Goal: Task Accomplishment & Management: Complete application form

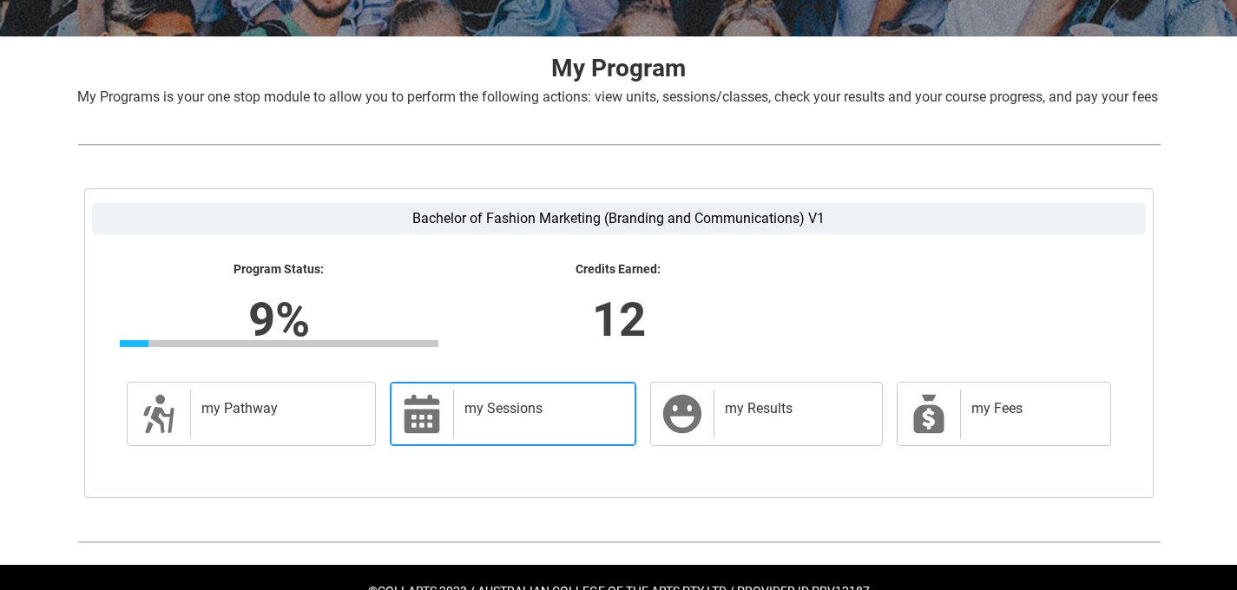
scroll to position [313, 0]
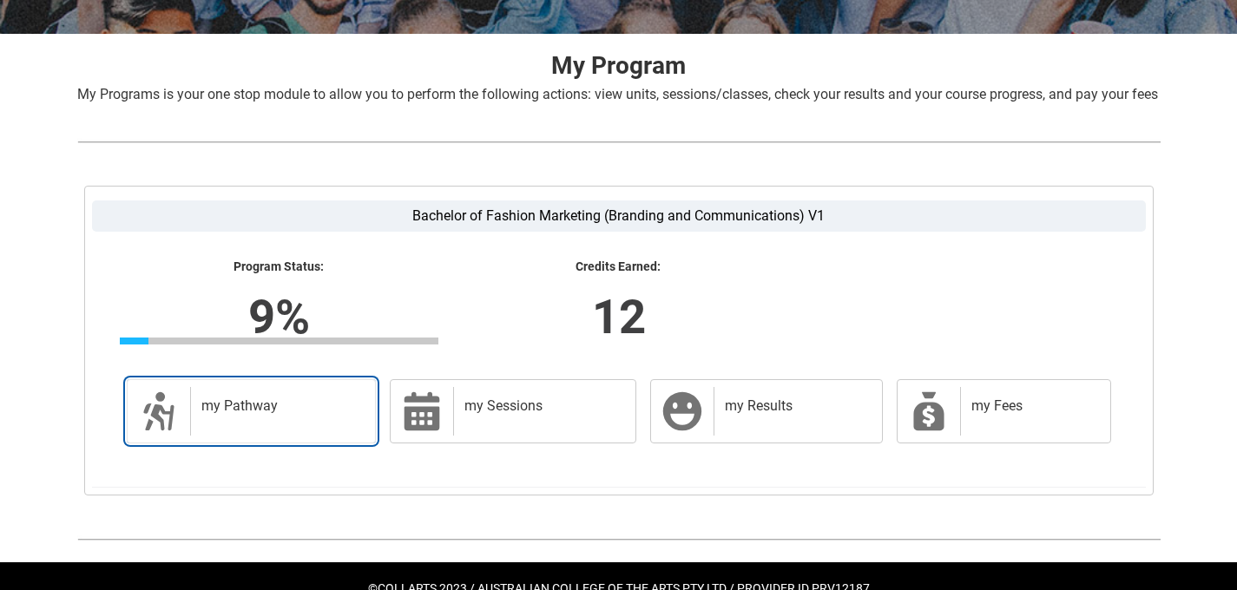
click at [265, 436] on div "my Pathway" at bounding box center [279, 411] width 179 height 49
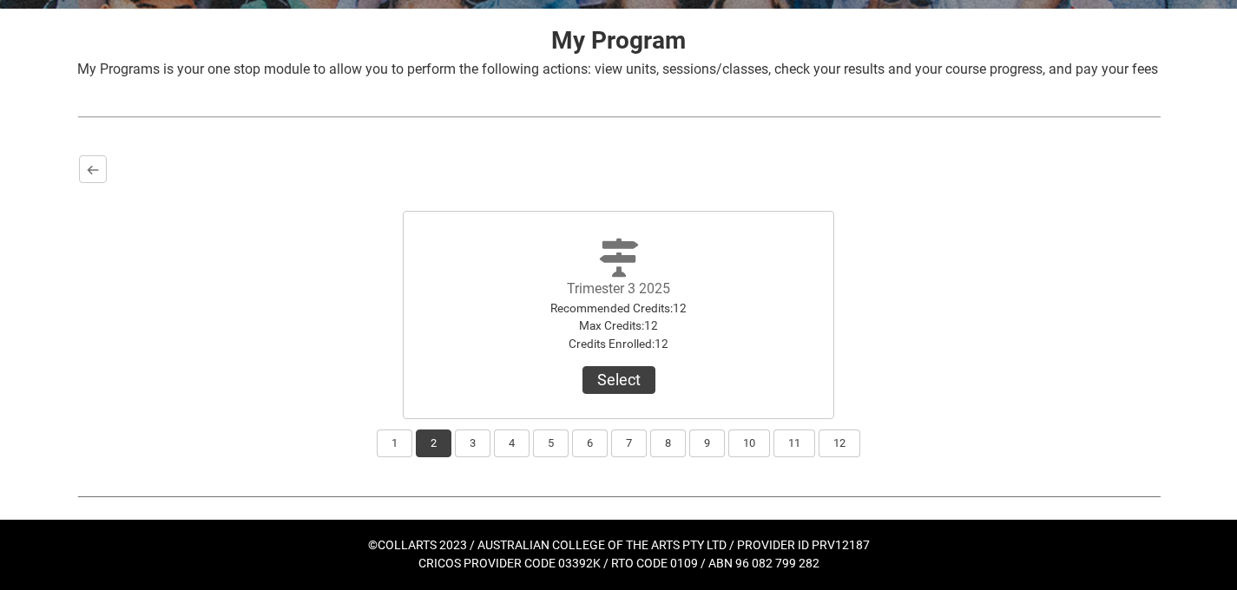
scroll to position [359, 0]
click at [624, 384] on button "Select" at bounding box center [618, 380] width 73 height 28
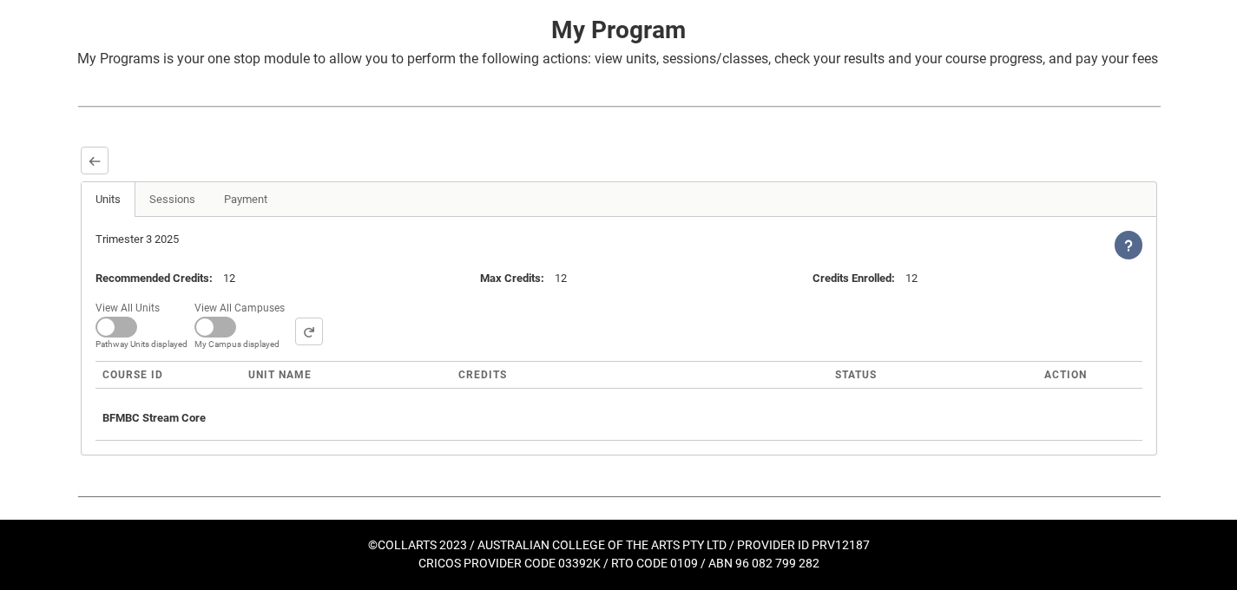
scroll to position [370, 0]
click at [188, 203] on link "Sessions" at bounding box center [172, 199] width 75 height 35
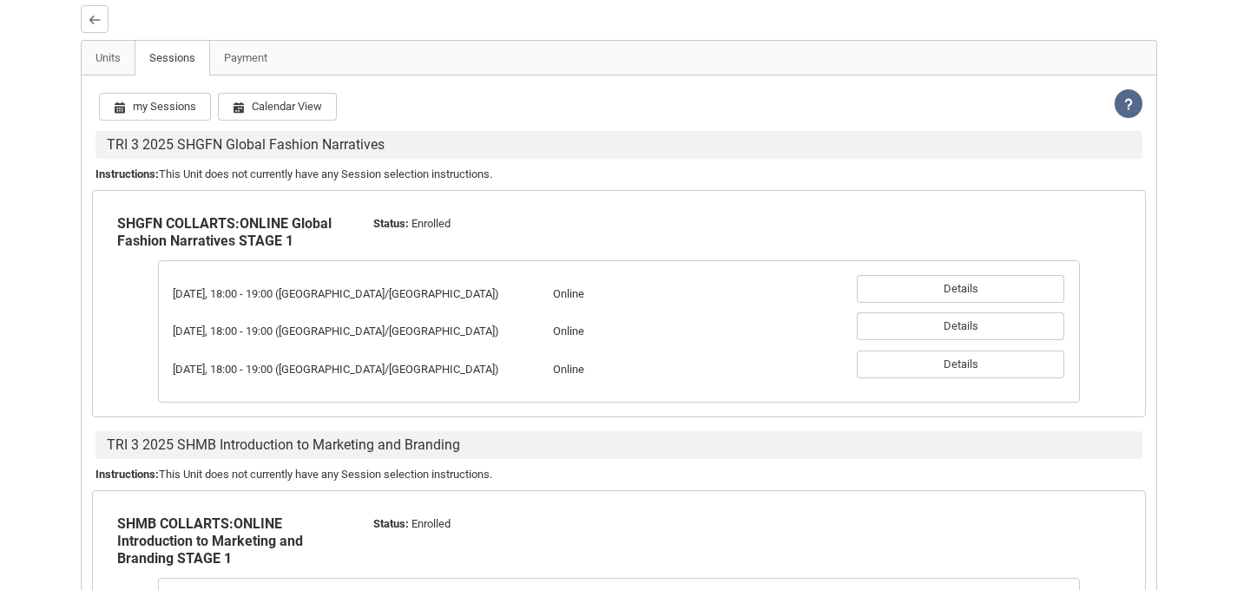
scroll to position [485, 0]
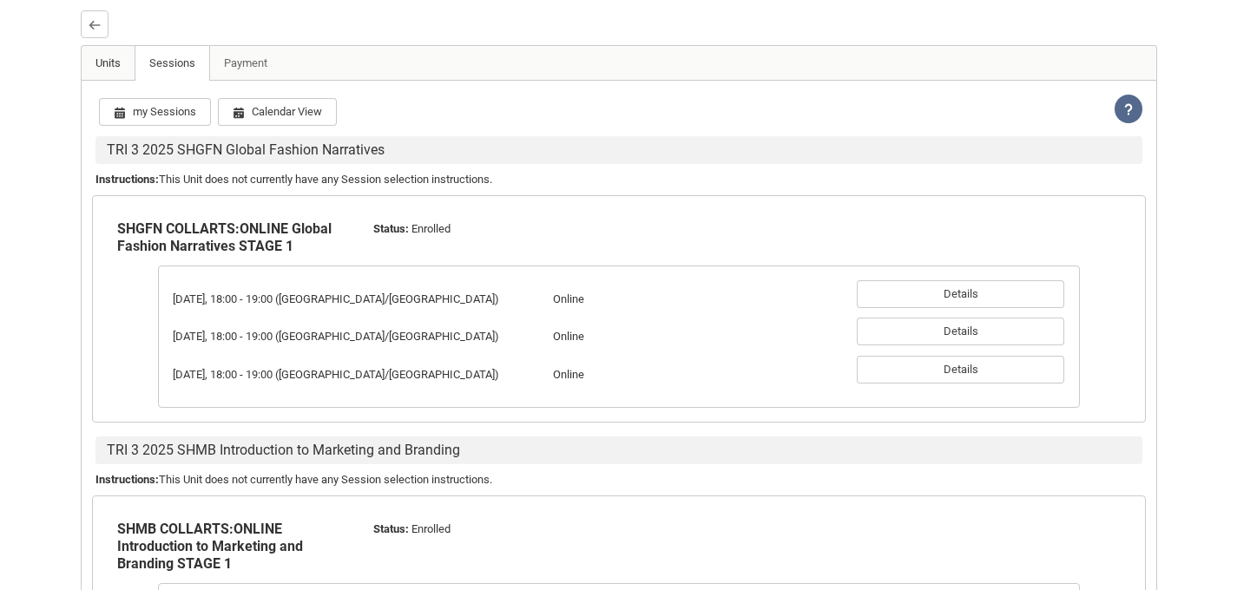
click at [110, 81] on link "Units" at bounding box center [109, 63] width 54 height 35
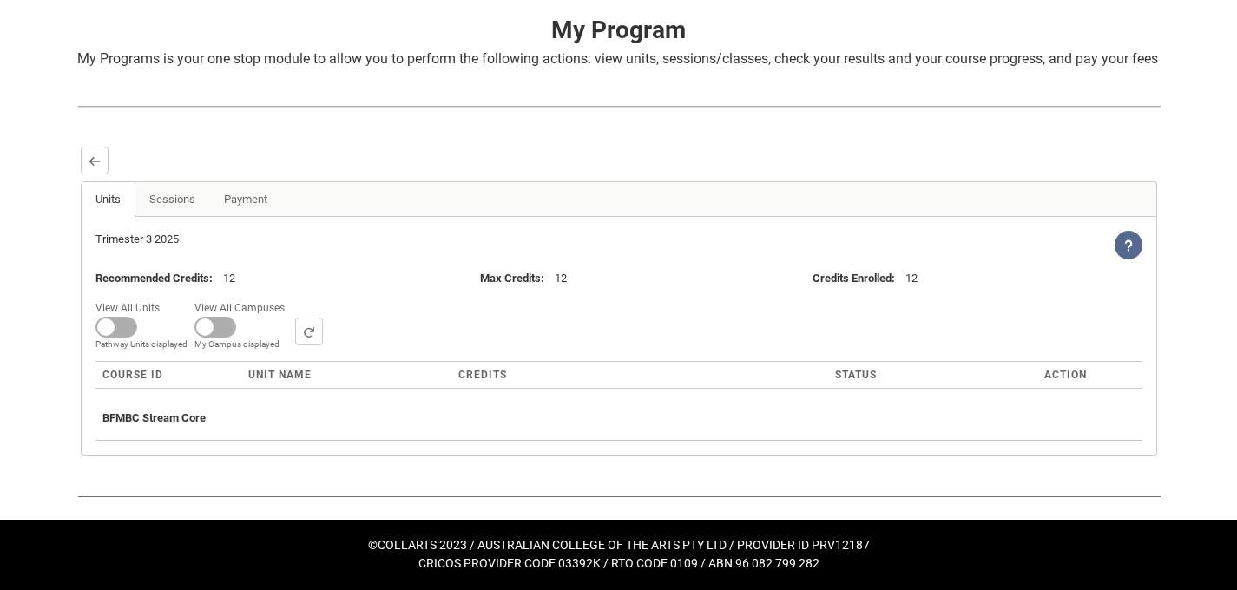
click at [1127, 245] on icon at bounding box center [1128, 246] width 12 height 12
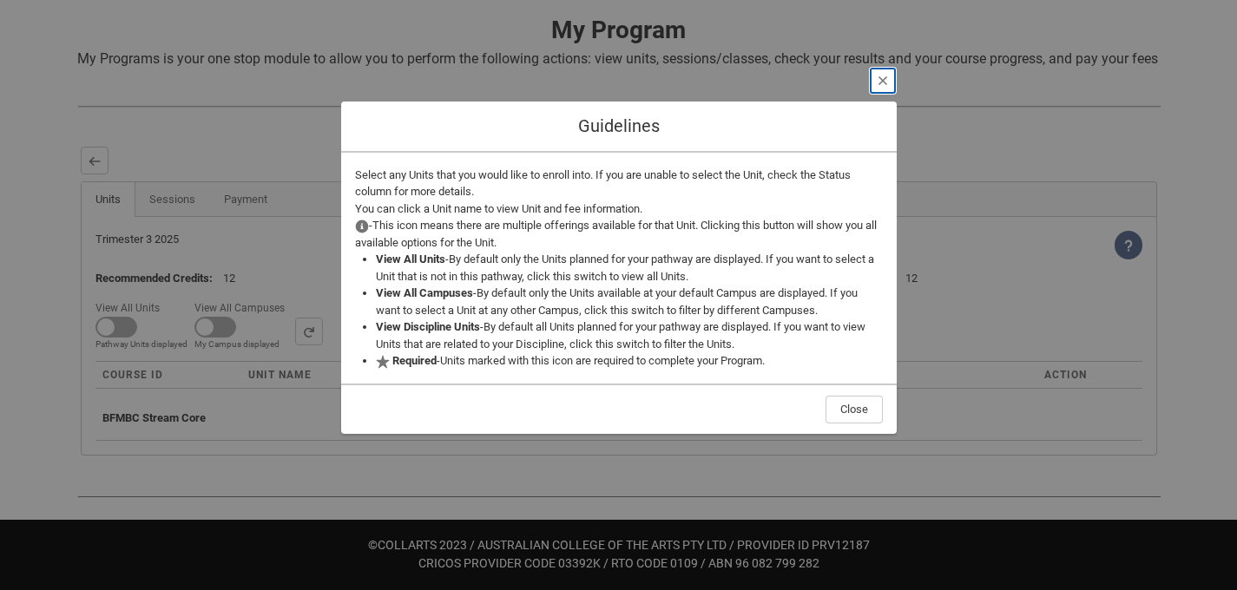
click at [887, 81] on lightning-primitive-icon "button" at bounding box center [882, 80] width 12 height 13
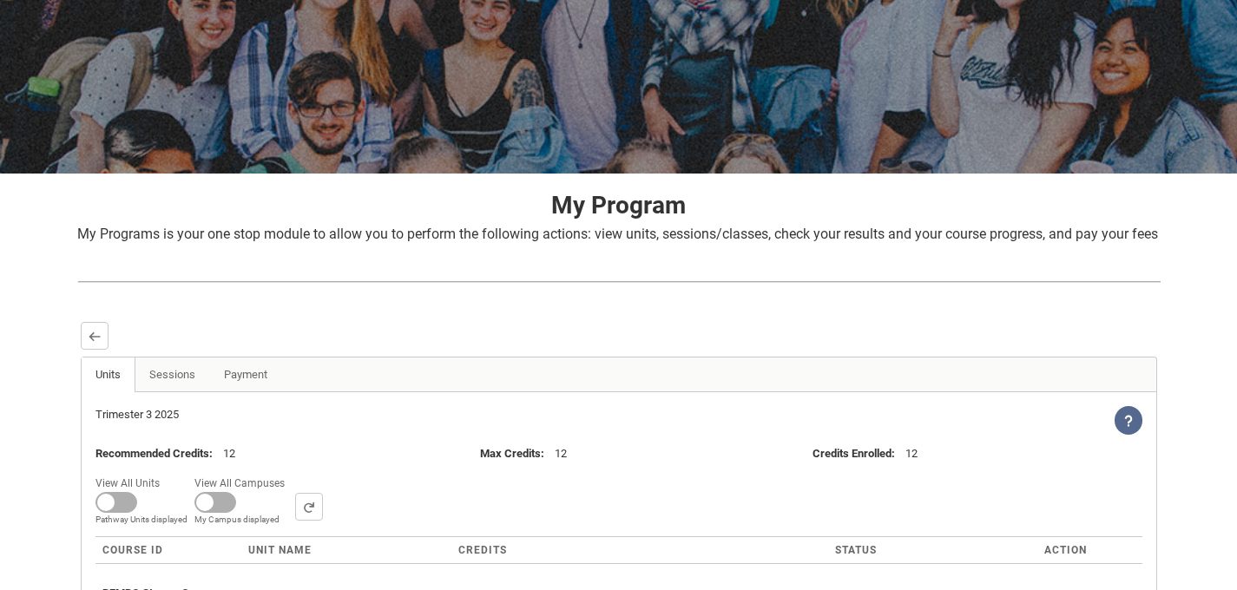
scroll to position [0, 0]
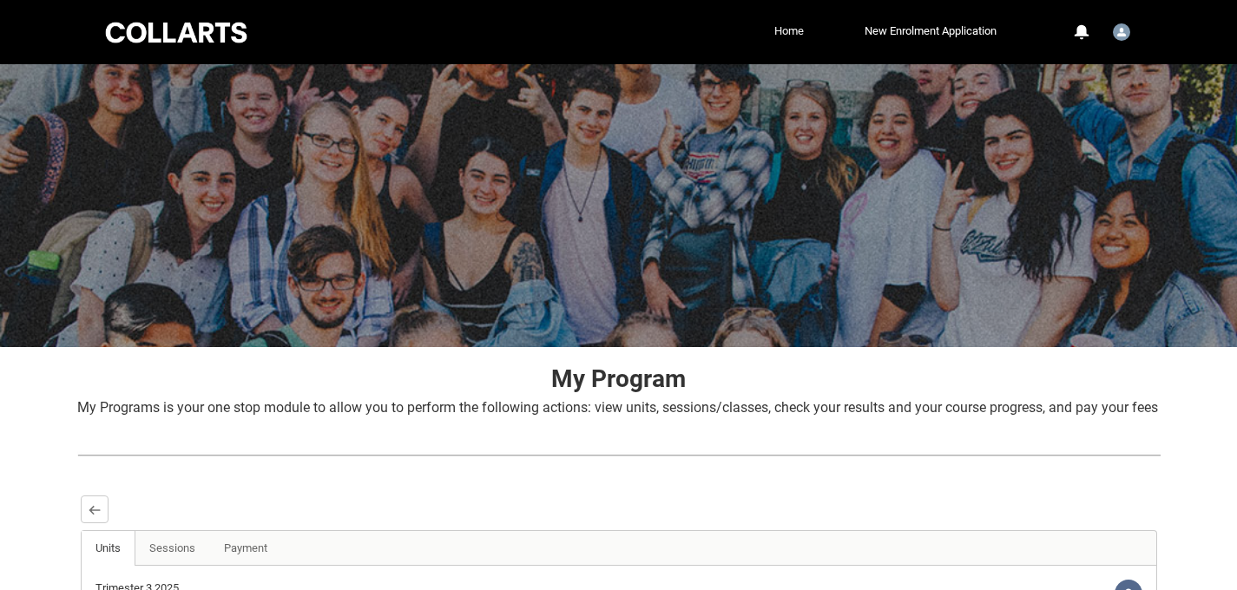
click at [780, 31] on link "Home" at bounding box center [789, 31] width 38 height 26
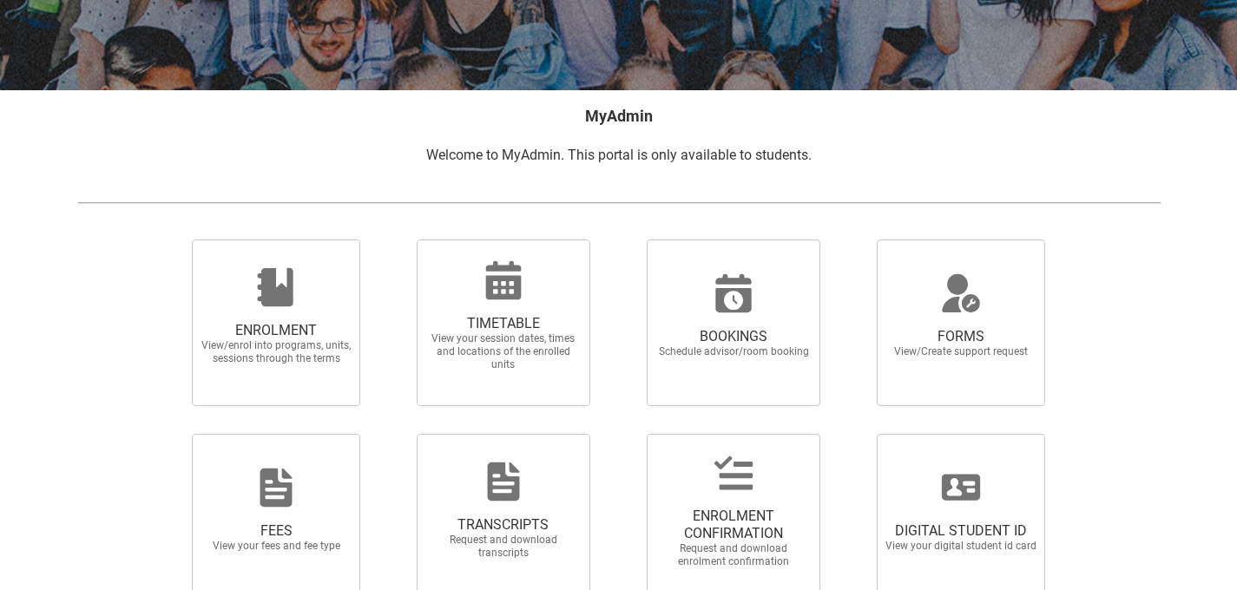
scroll to position [351, 0]
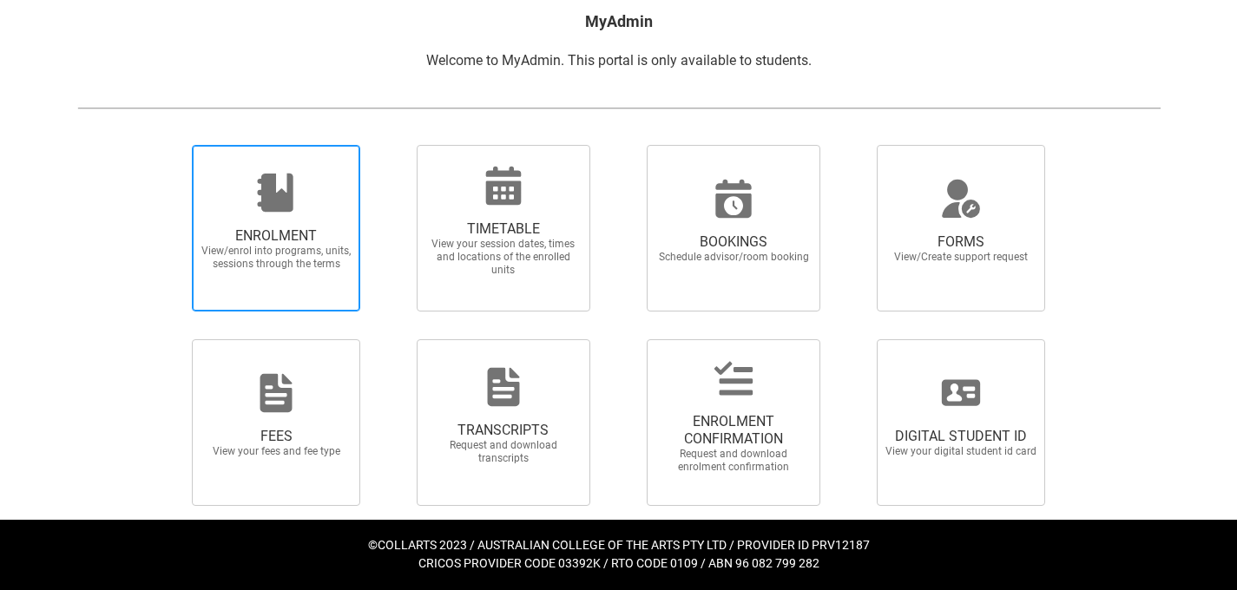
click at [333, 262] on span "View/enrol into programs, units, sessions through the terms" at bounding box center [276, 258] width 153 height 26
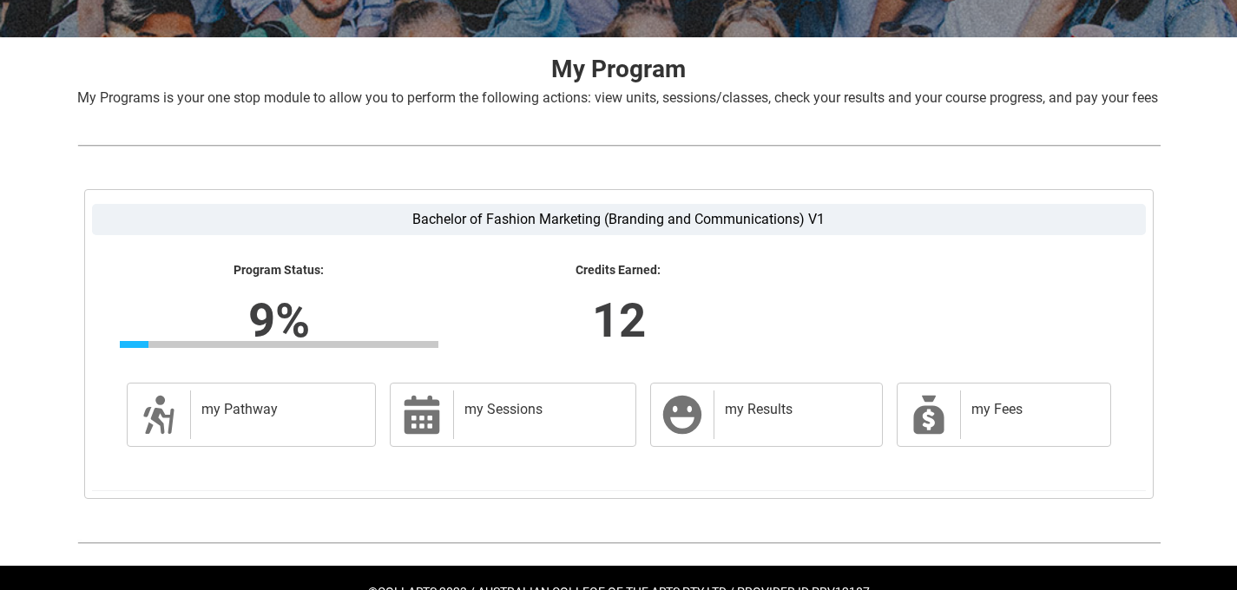
scroll to position [377, 0]
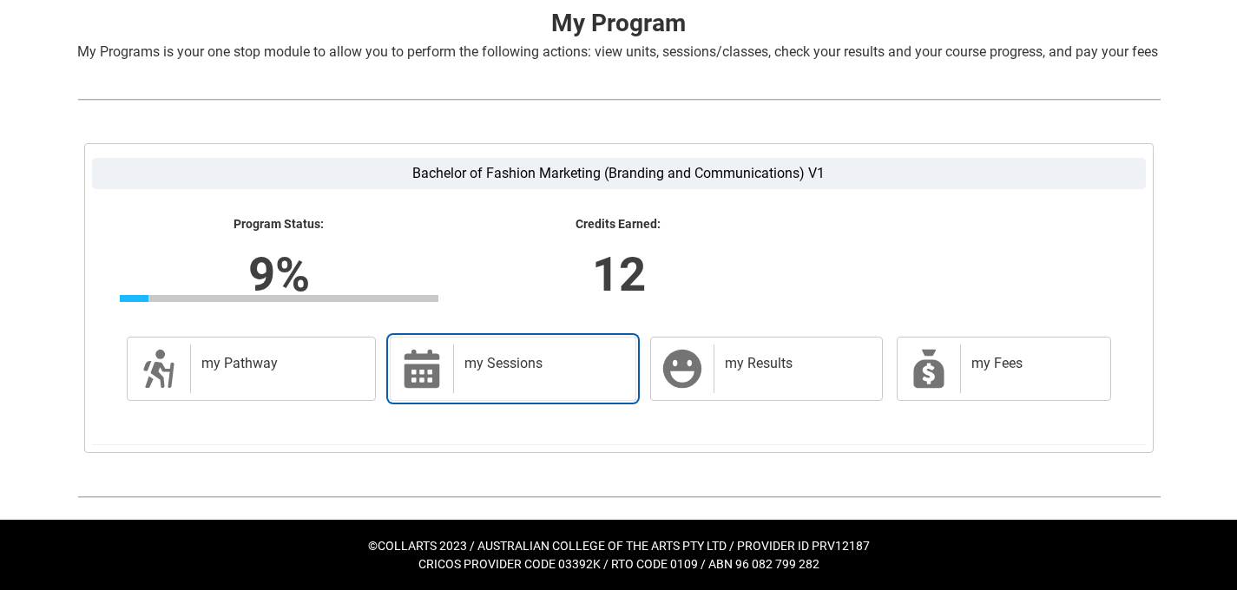
click at [564, 379] on div "my Sessions" at bounding box center [540, 369] width 175 height 49
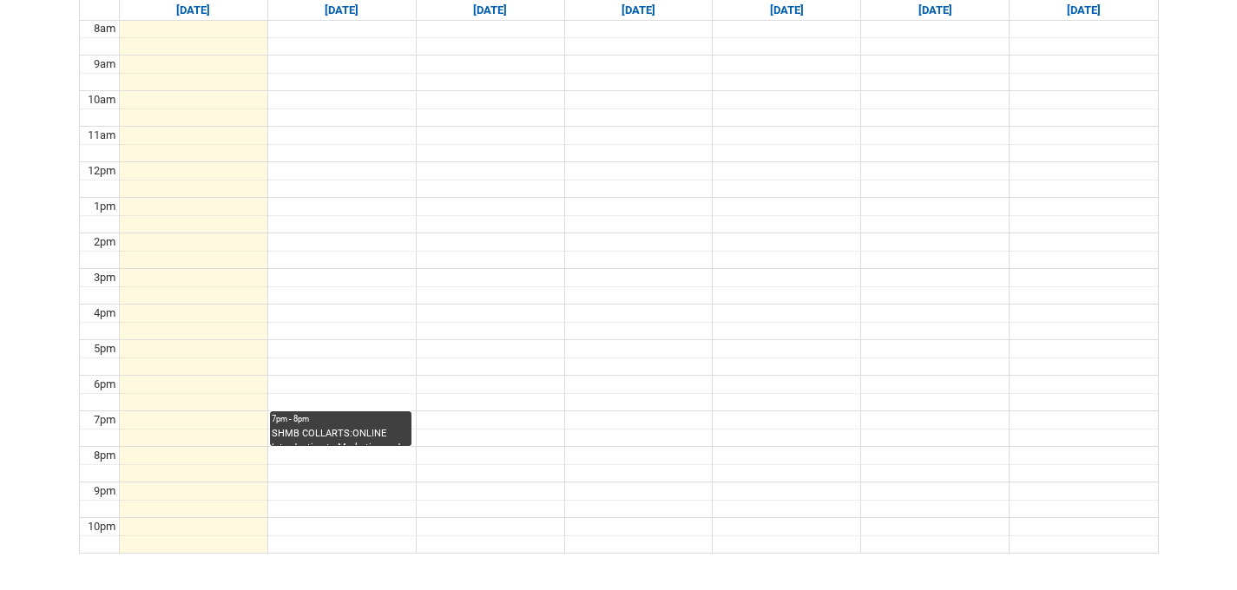
scroll to position [652, 0]
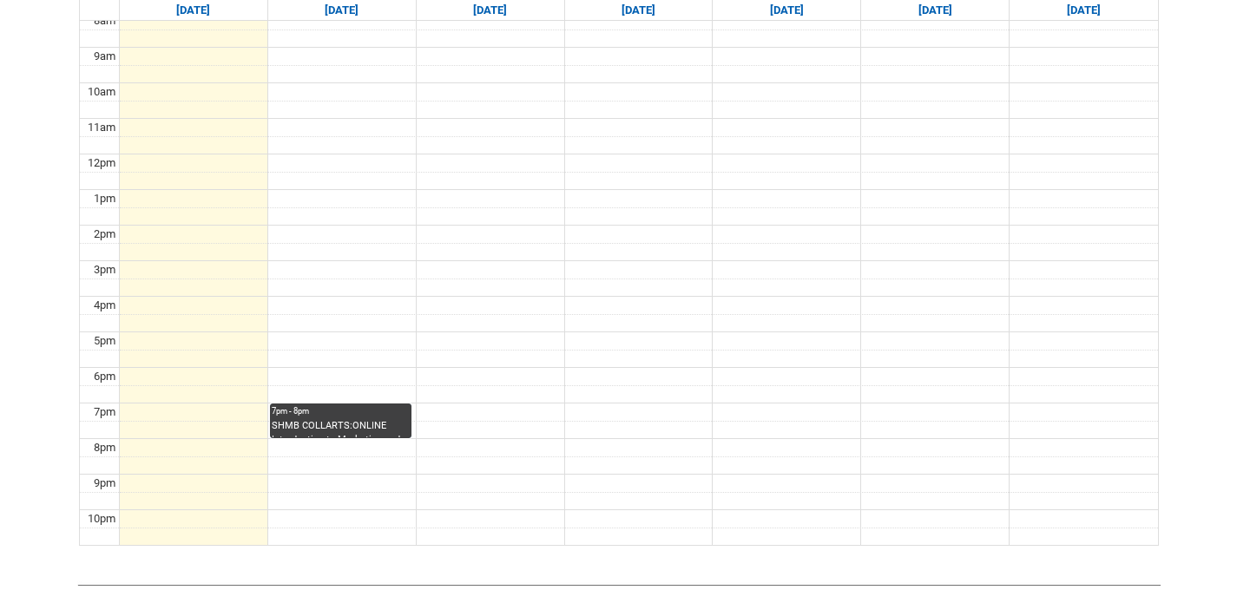
click at [368, 438] on div "SHMB COLLARTS:ONLINE Introduction to Marketing and Branding STAGE 1 | Online | …" at bounding box center [341, 428] width 139 height 19
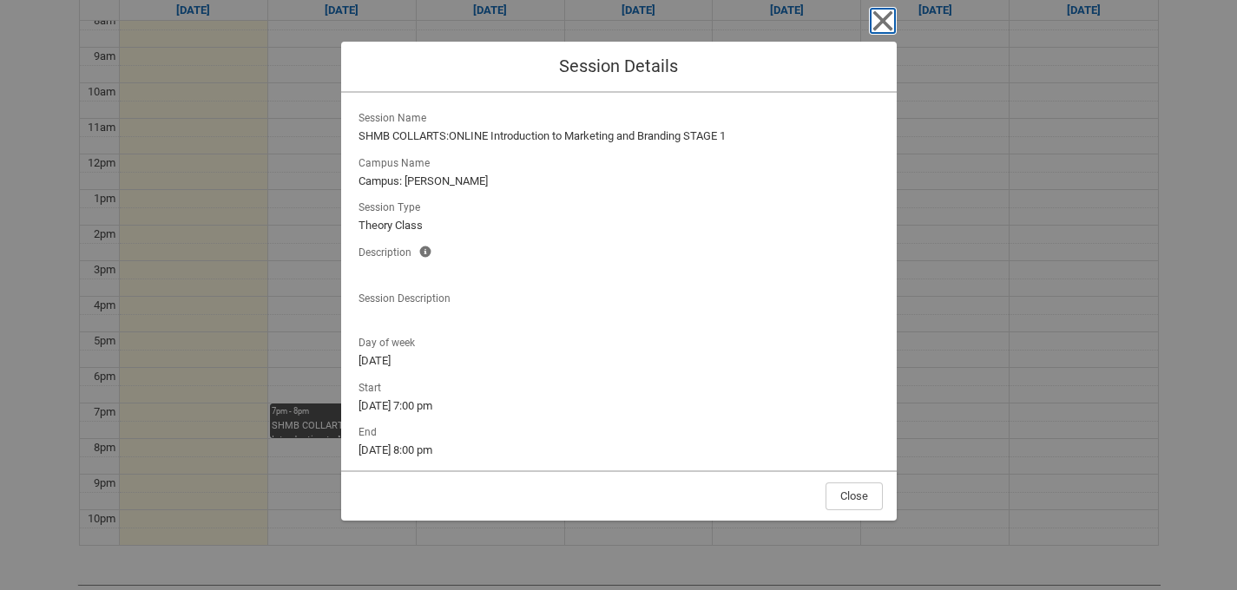
click at [876, 30] on icon "button" at bounding box center [883, 21] width 28 height 28
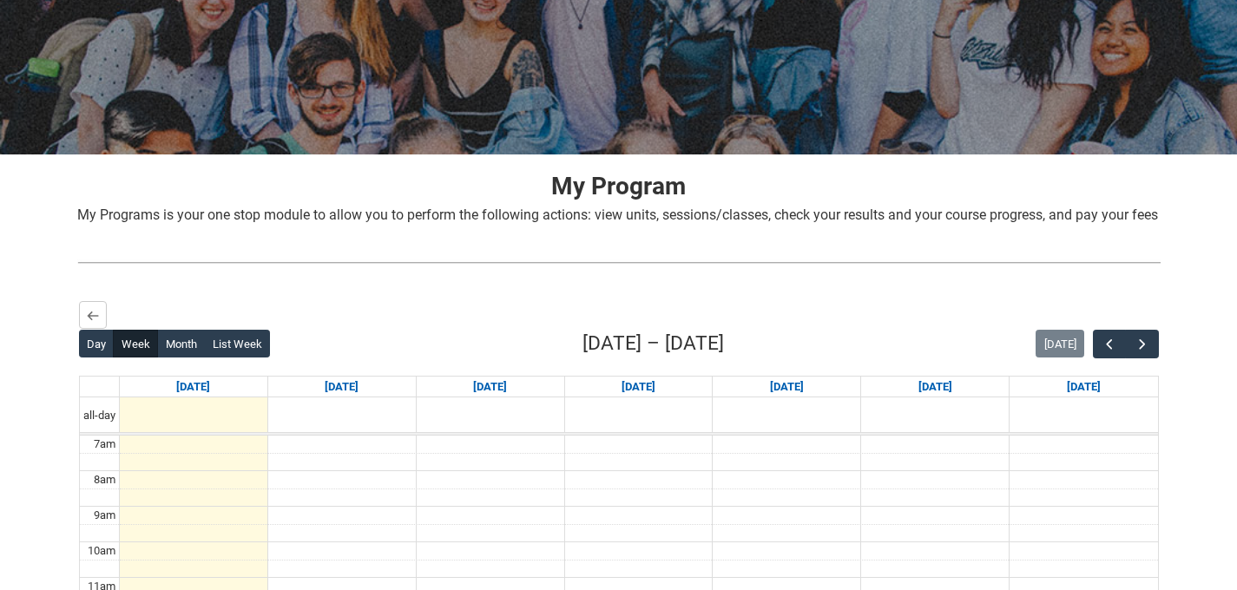
scroll to position [0, 0]
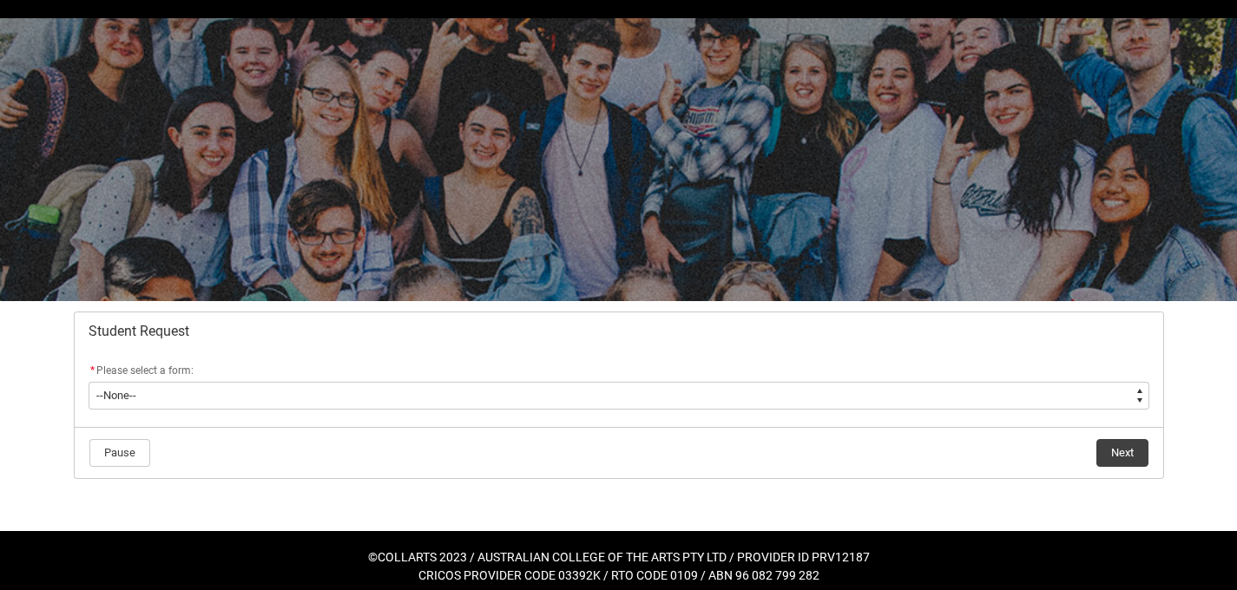
scroll to position [57, 0]
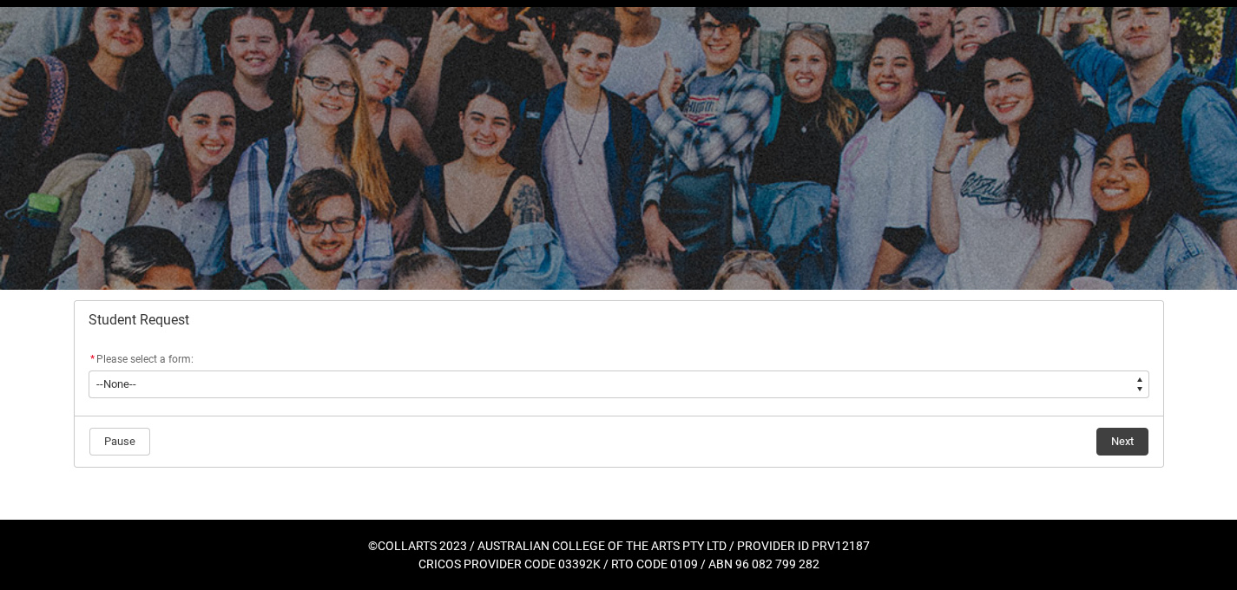
click at [680, 398] on flowruntime-screen-field "* Please select a form: * Please select a form: --None-- Academic Transcript Ap…" at bounding box center [618, 378] width 1081 height 56
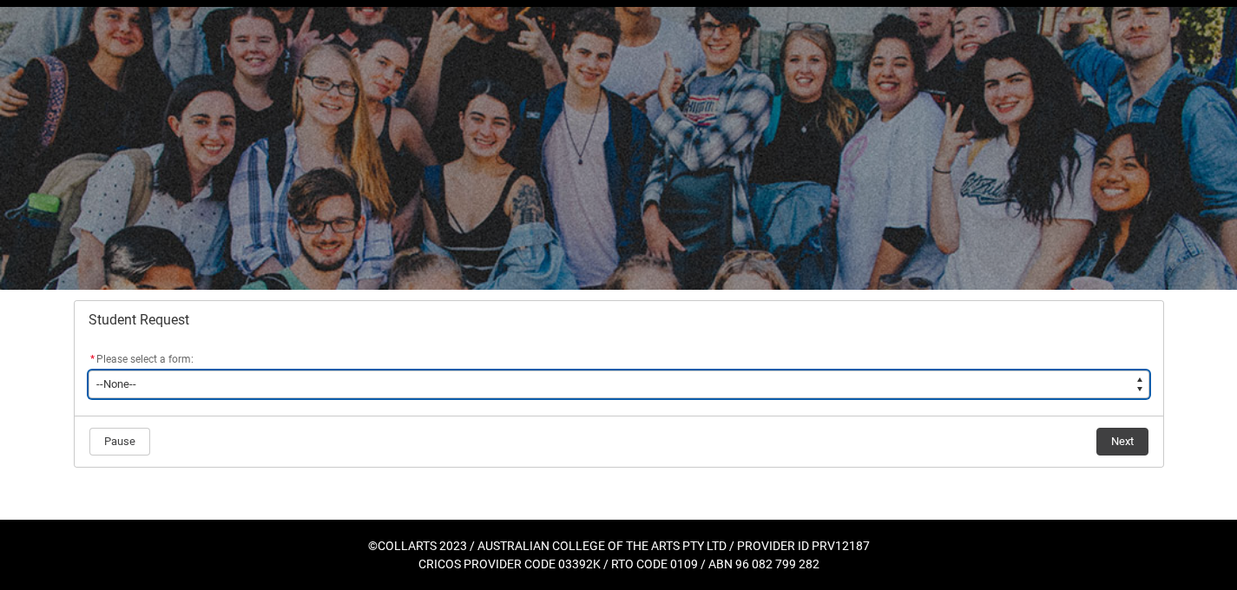
click at [639, 381] on select "--None-- Academic Transcript Application to Appeal Assignment Extension Change …" at bounding box center [619, 385] width 1060 height 28
type lightning-select "Special_Consideration_Choice"
select select "Special_Consideration_Choice"
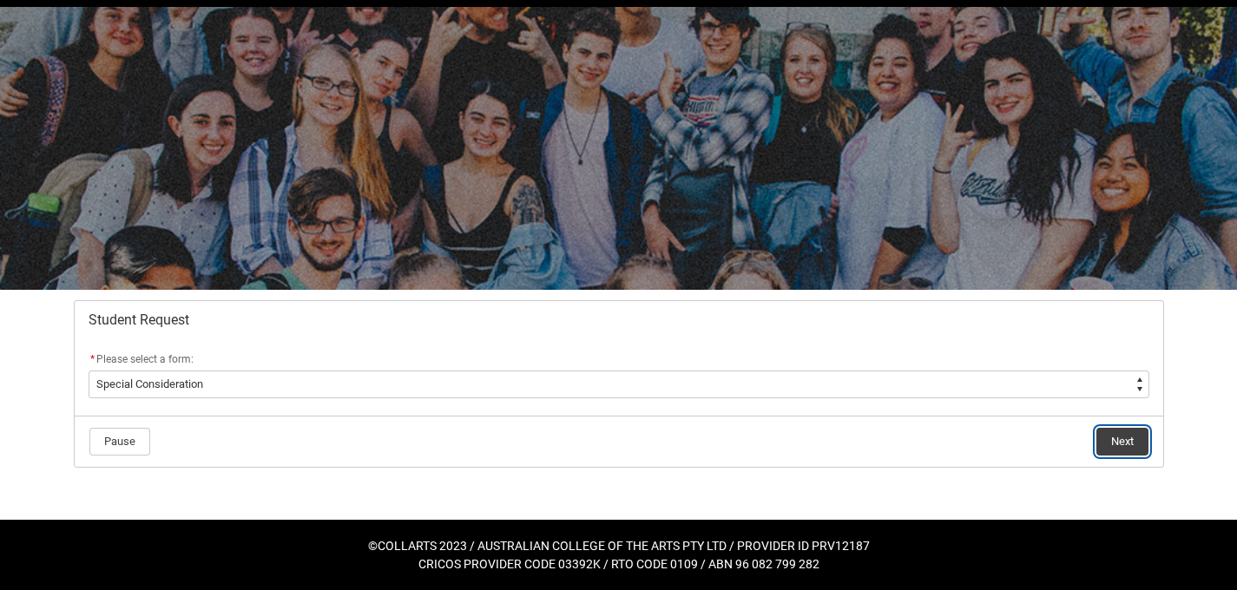
click at [1112, 447] on button "Next" at bounding box center [1122, 442] width 52 height 28
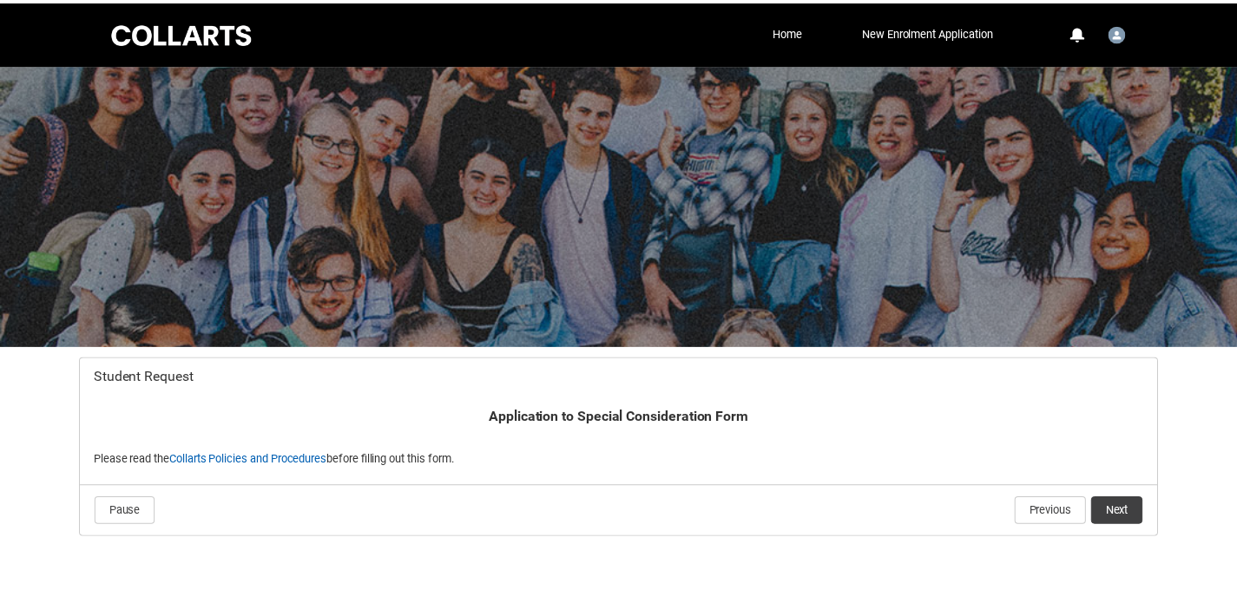
scroll to position [70, 0]
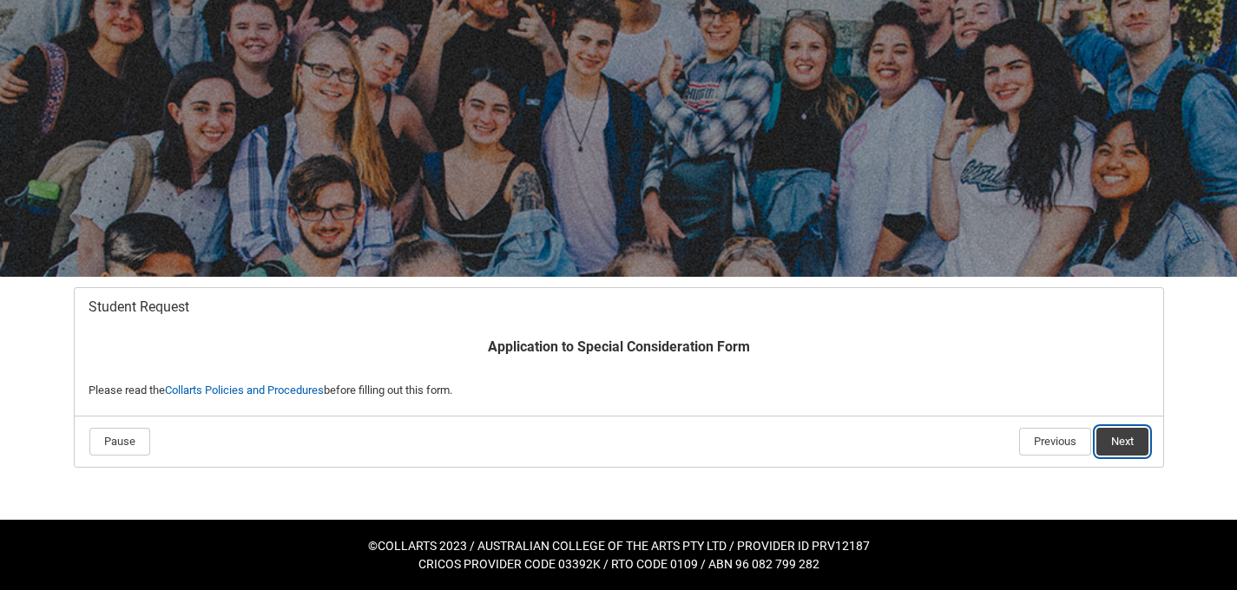
click at [1113, 439] on button "Next" at bounding box center [1122, 442] width 52 height 28
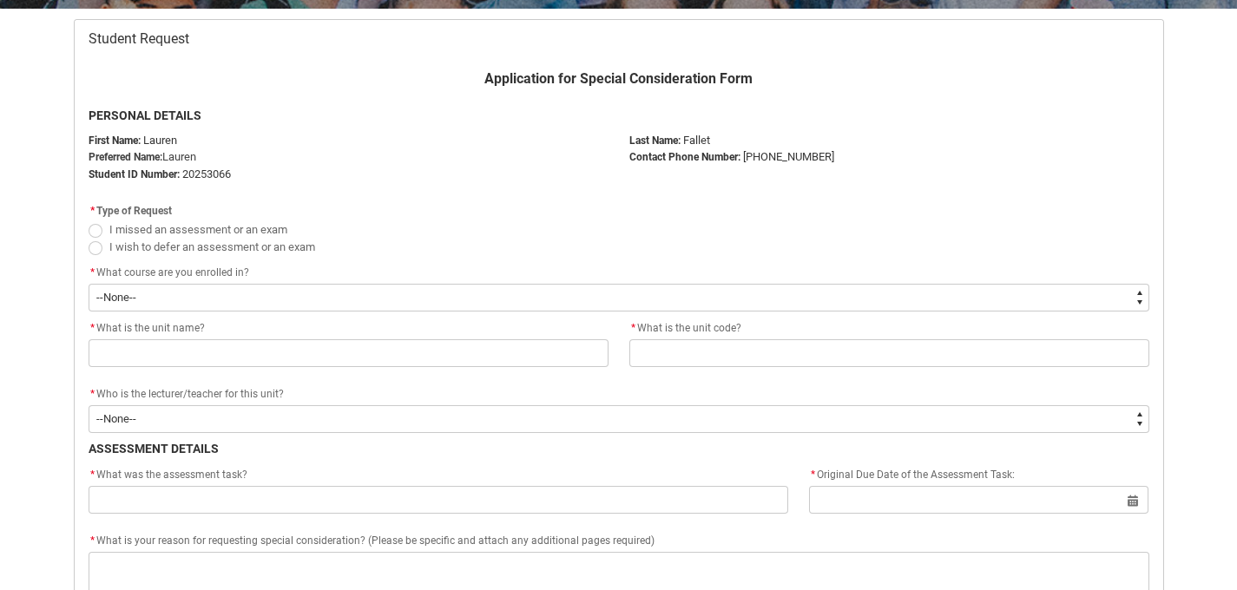
scroll to position [340, 0]
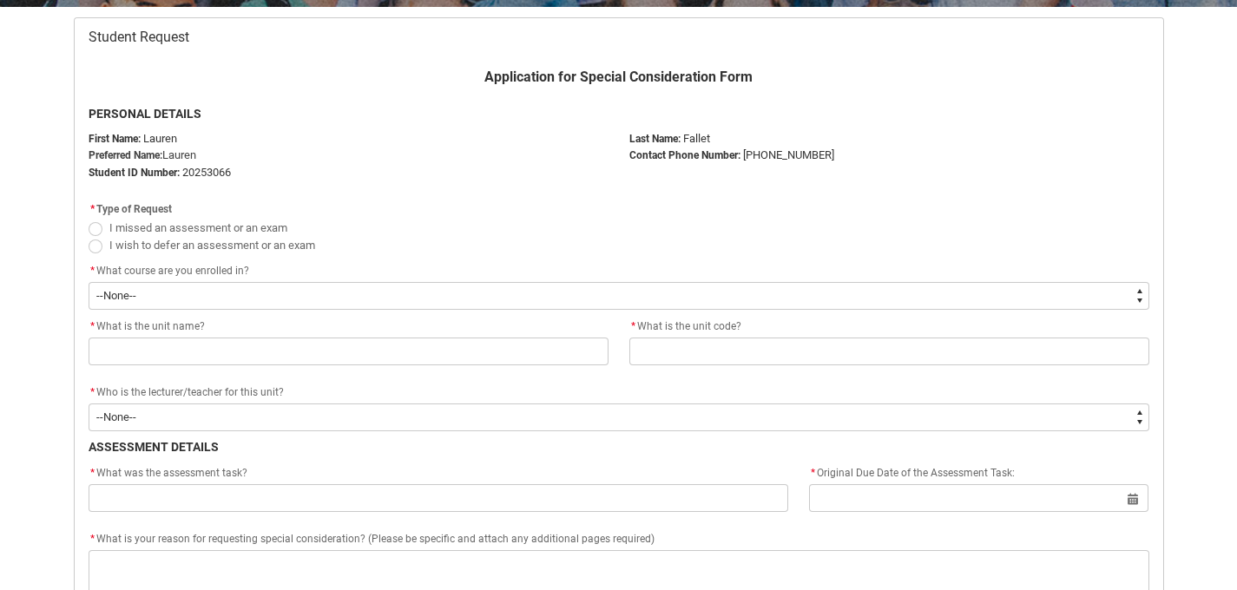
click at [286, 247] on span "I wish to defer an assessment or an exam" at bounding box center [212, 245] width 206 height 13
click at [89, 236] on input "I wish to defer an assessment or an exam" at bounding box center [88, 235] width 1 height 1
radio input "true"
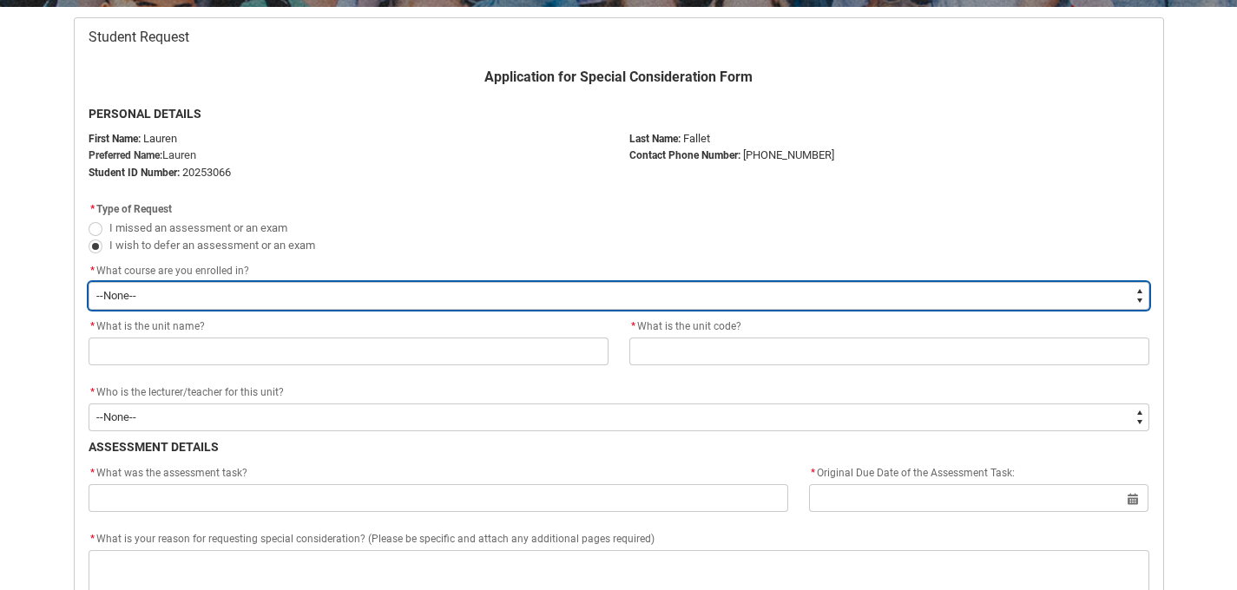
click at [287, 292] on select "--None-- Bachelor of Fashion Marketing (Branding and Communications) V1" at bounding box center [619, 296] width 1060 height 28
type lightning-select "recordPicklist_ProgramEnrollment.a0jOZ000004hsAwYAI"
select select "recordPicklist_ProgramEnrollment.a0jOZ000004hsAwYAI"
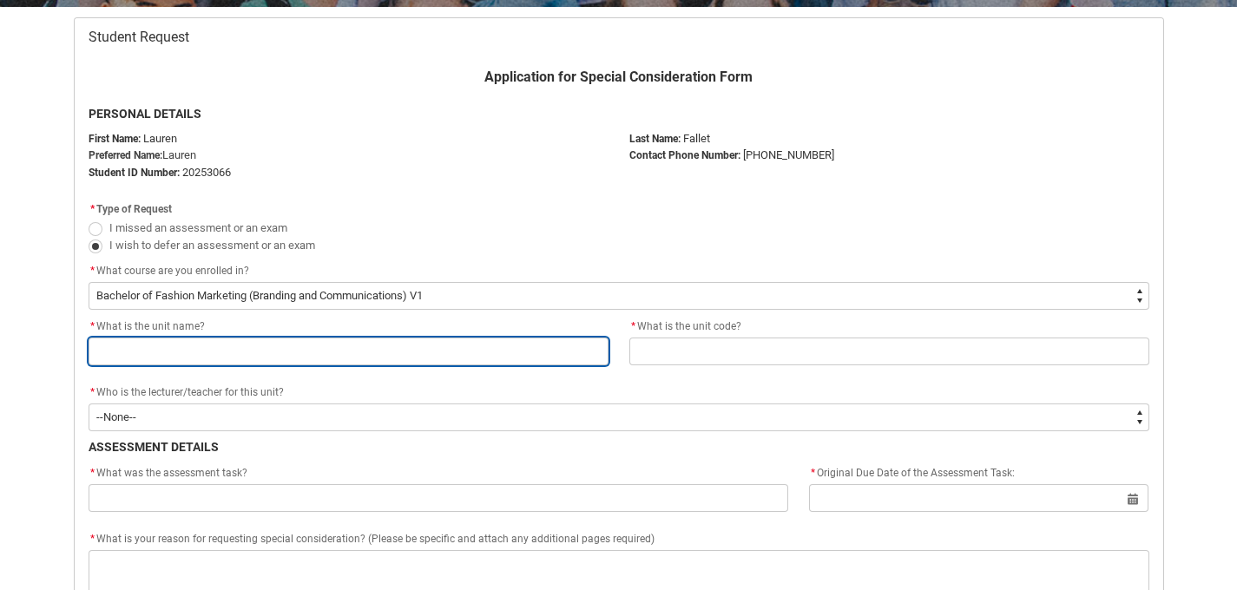
click at [276, 340] on input "text" at bounding box center [349, 352] width 520 height 28
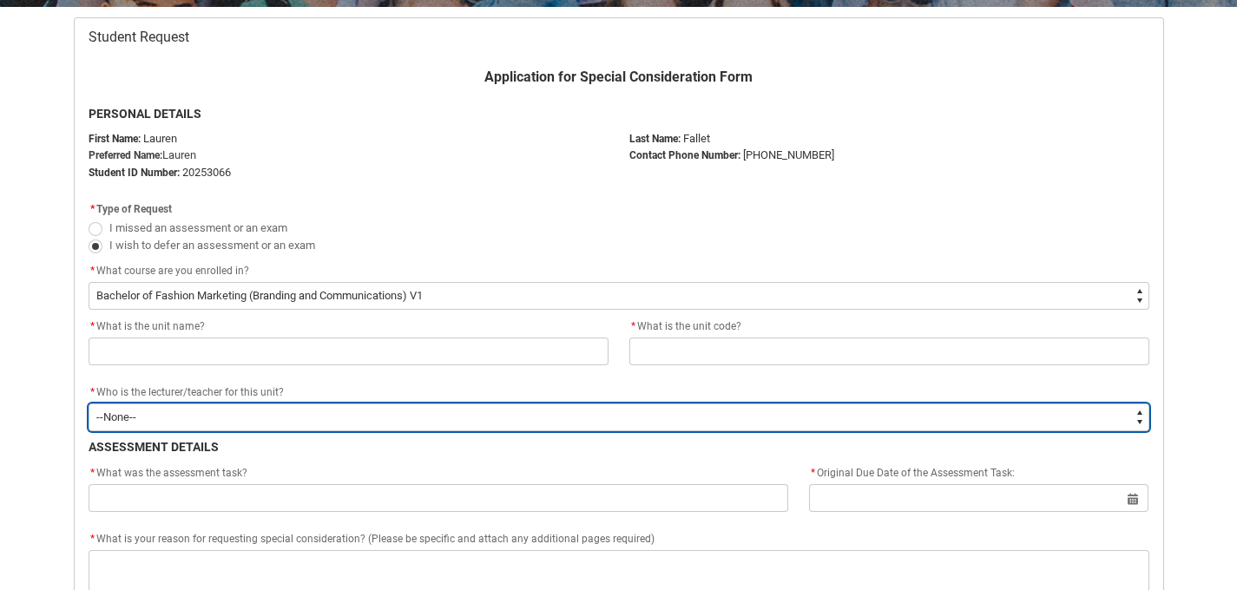
click at [299, 413] on div "* Who is the lecturer/teacher for this unit? * Who is the lecturer/teacher for …" at bounding box center [619, 407] width 1060 height 49
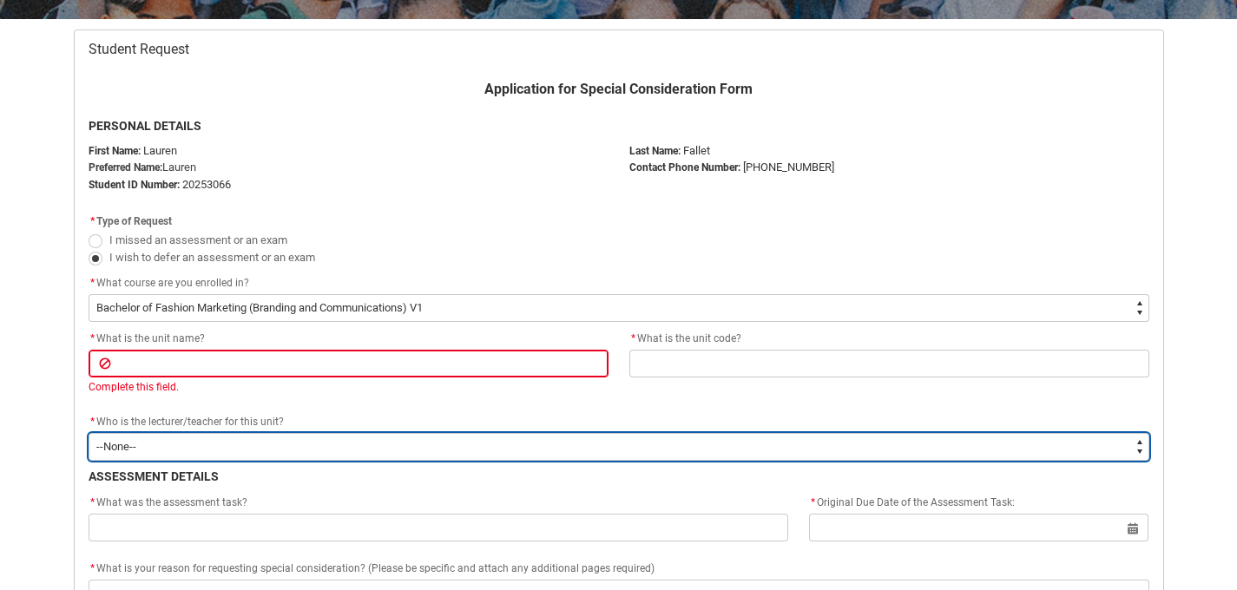
scroll to position [331, 0]
